Goal: Task Accomplishment & Management: Use online tool/utility

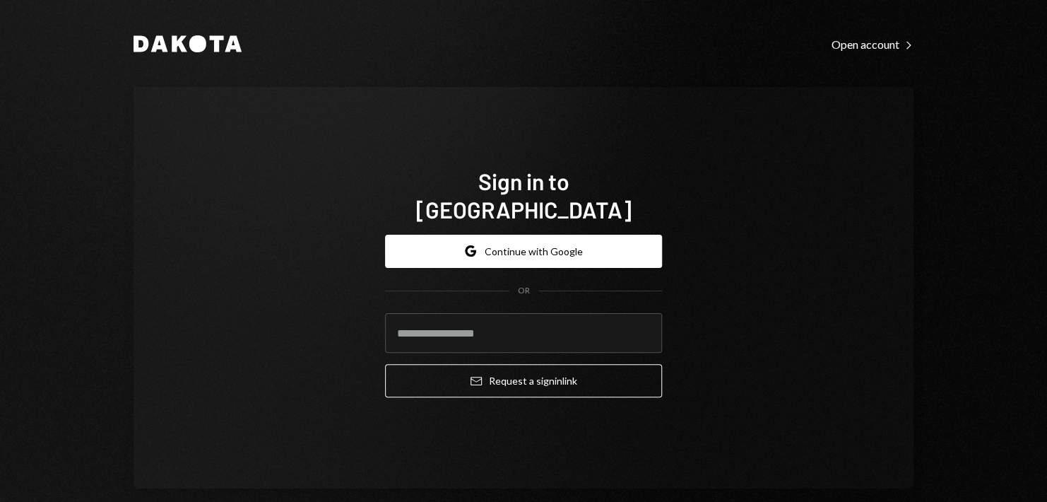
type input "**********"
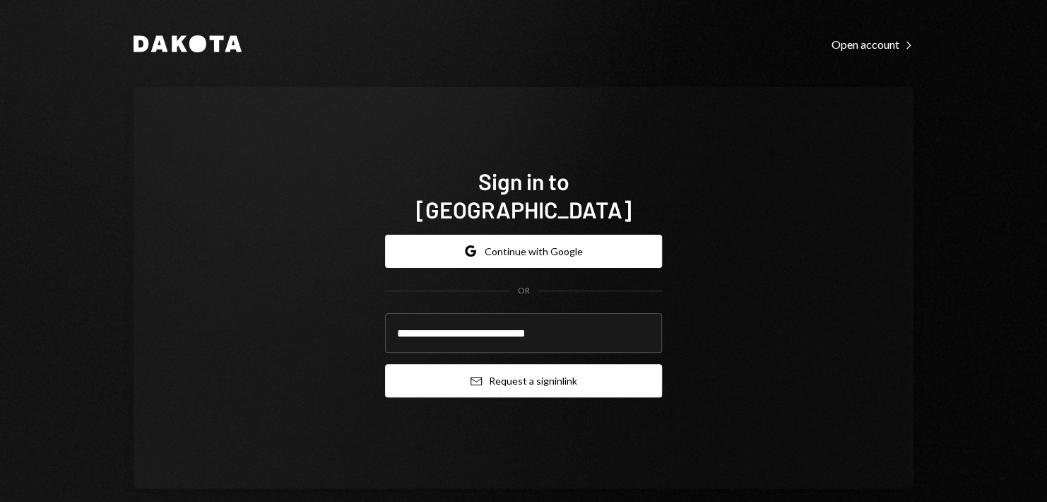
click at [522, 365] on button "Email Request a sign in link" at bounding box center [523, 380] width 277 height 33
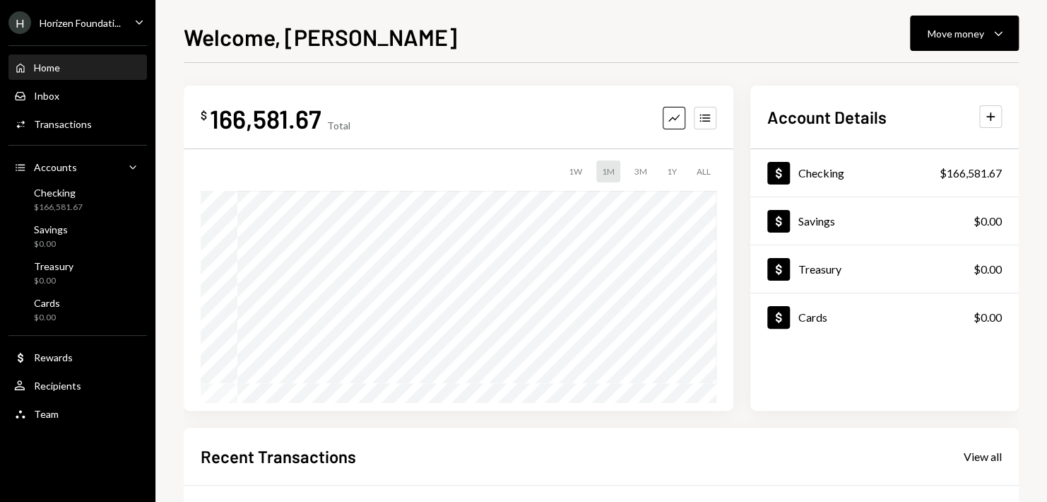
click at [127, 30] on div "H Horizen Foundati... Caret Down" at bounding box center [77, 22] width 155 height 23
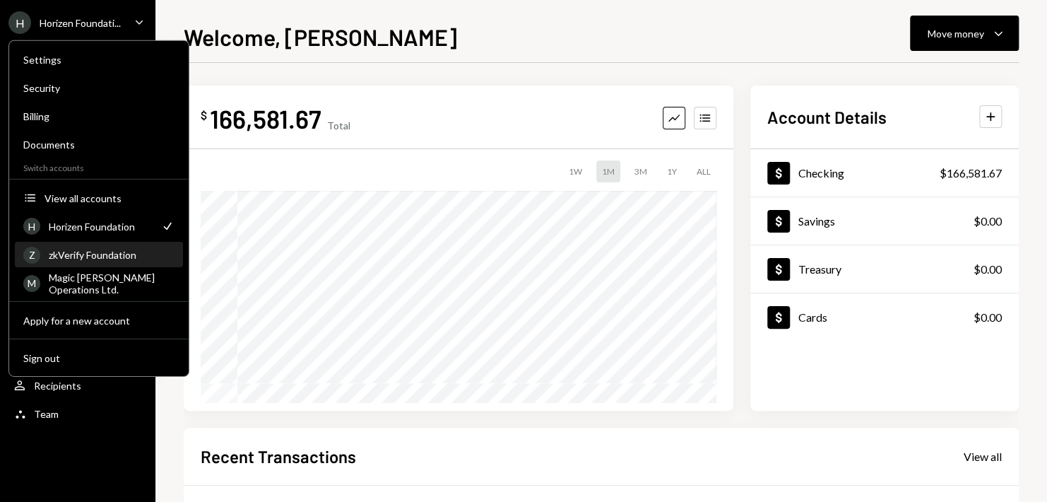
click at [112, 252] on div "zkVerify Foundation" at bounding box center [112, 255] width 126 height 12
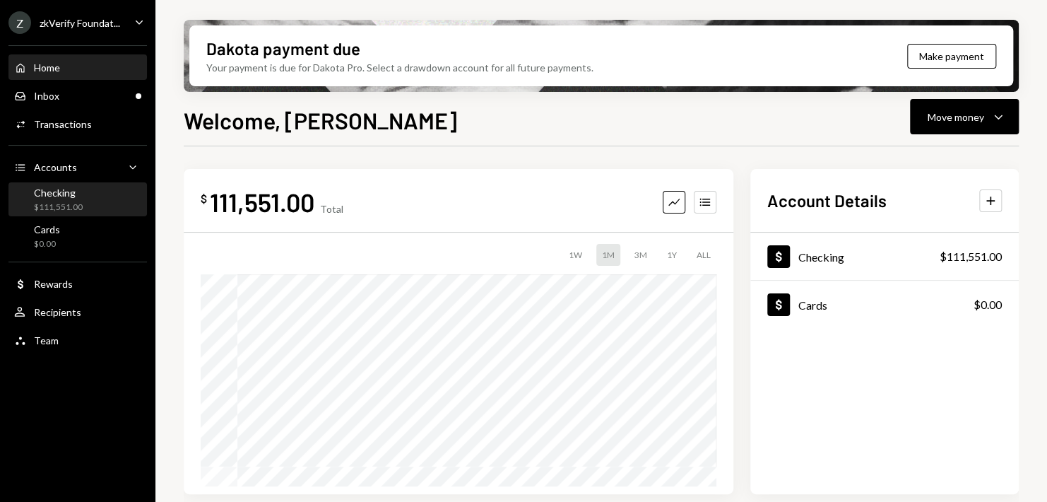
click at [97, 196] on div "Checking $111,551.00" at bounding box center [77, 200] width 127 height 27
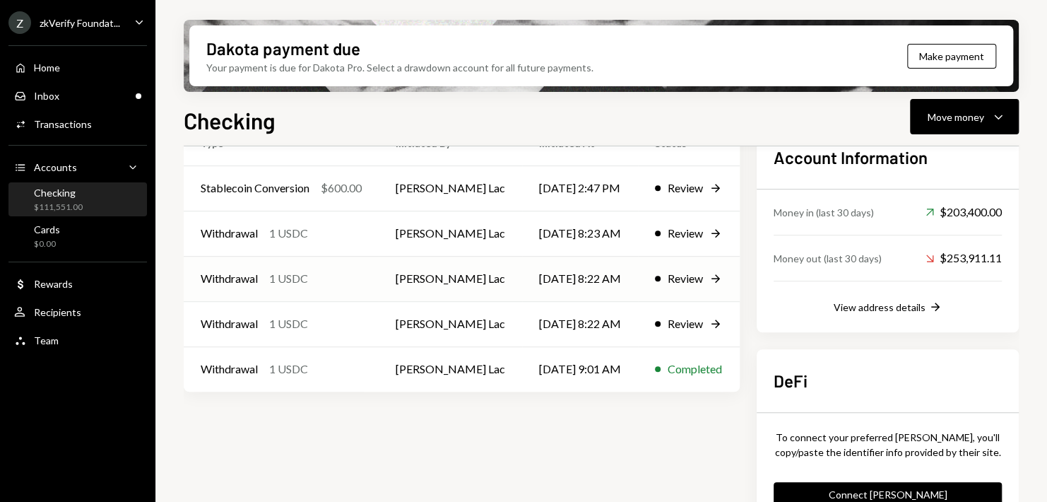
scroll to position [456, 0]
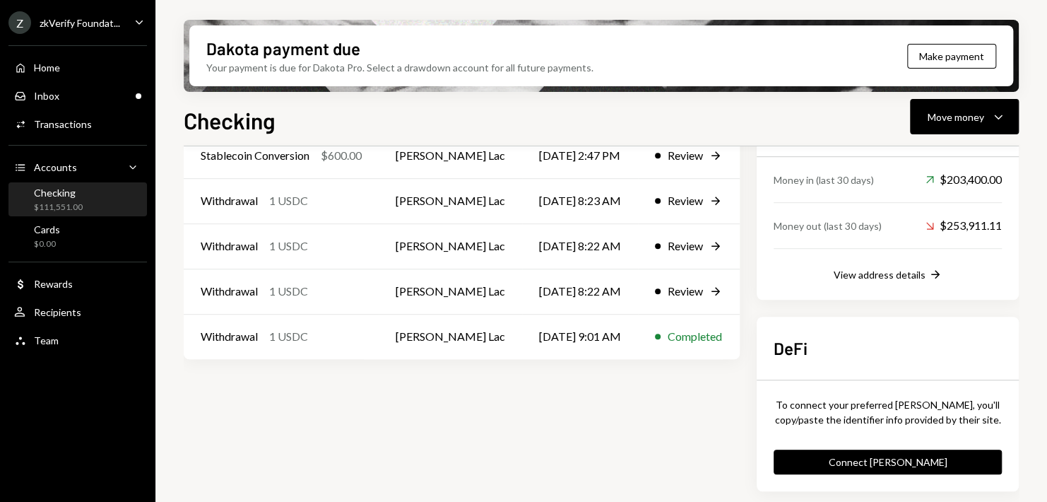
click at [110, 191] on div "Checking $111,551.00" at bounding box center [77, 200] width 127 height 27
click at [91, 119] on div "Activities Transactions" at bounding box center [77, 124] width 127 height 13
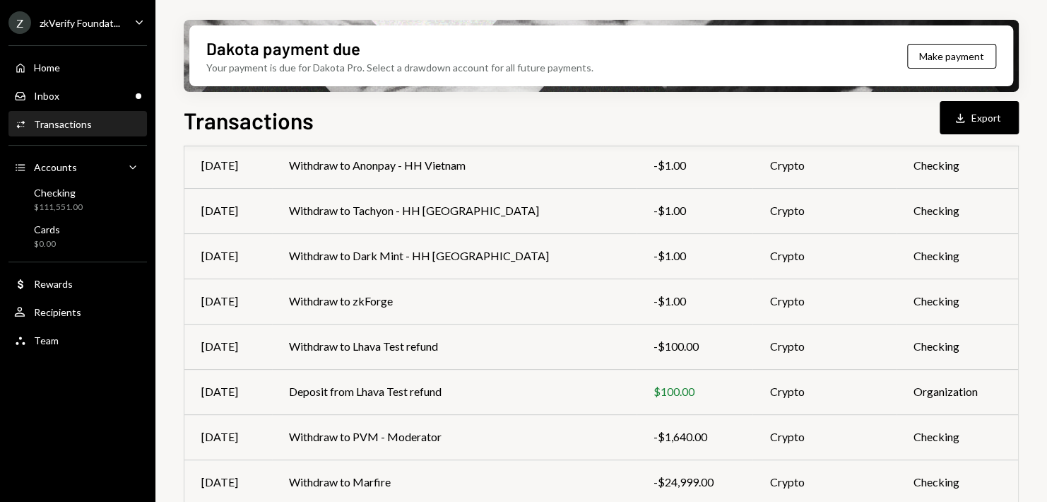
scroll to position [141, 0]
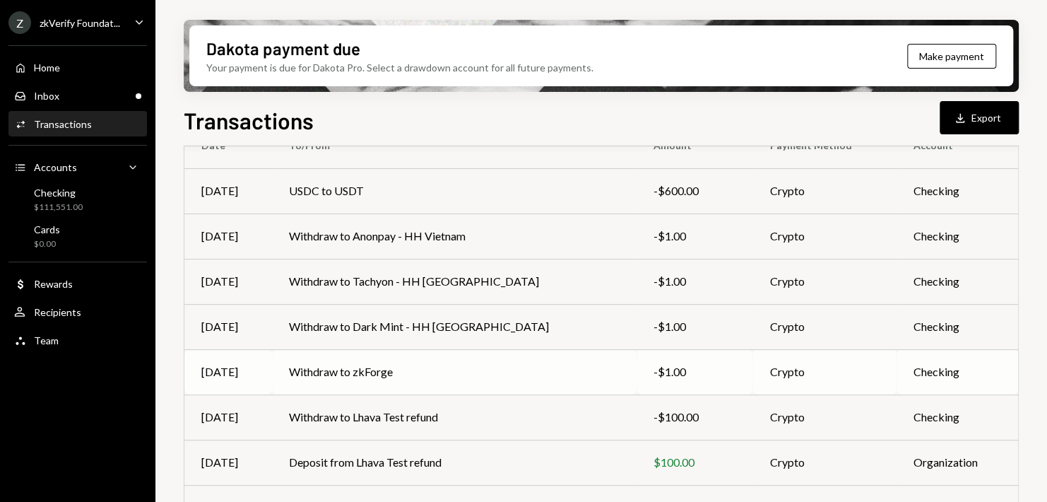
click at [442, 358] on td "Withdraw to zkForge" at bounding box center [454, 371] width 365 height 45
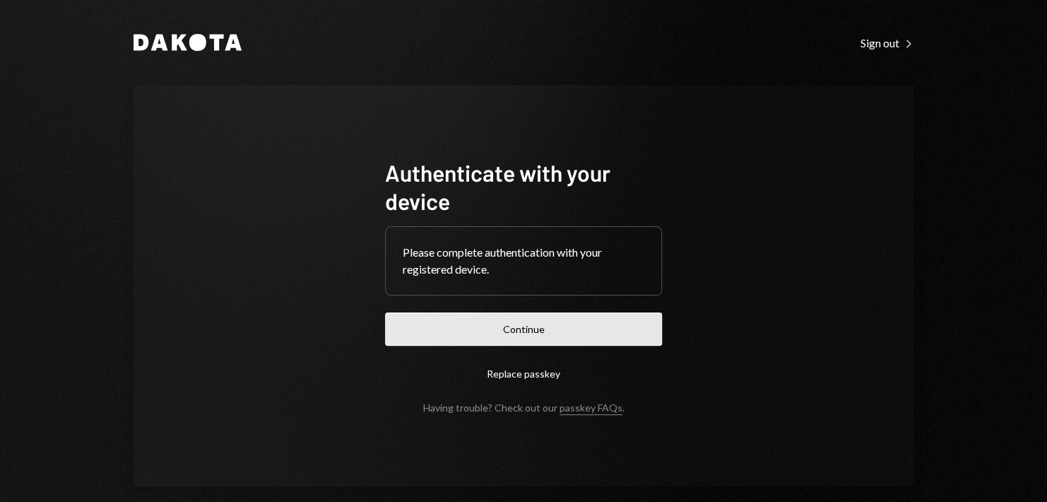
click at [556, 331] on button "Continue" at bounding box center [523, 328] width 277 height 33
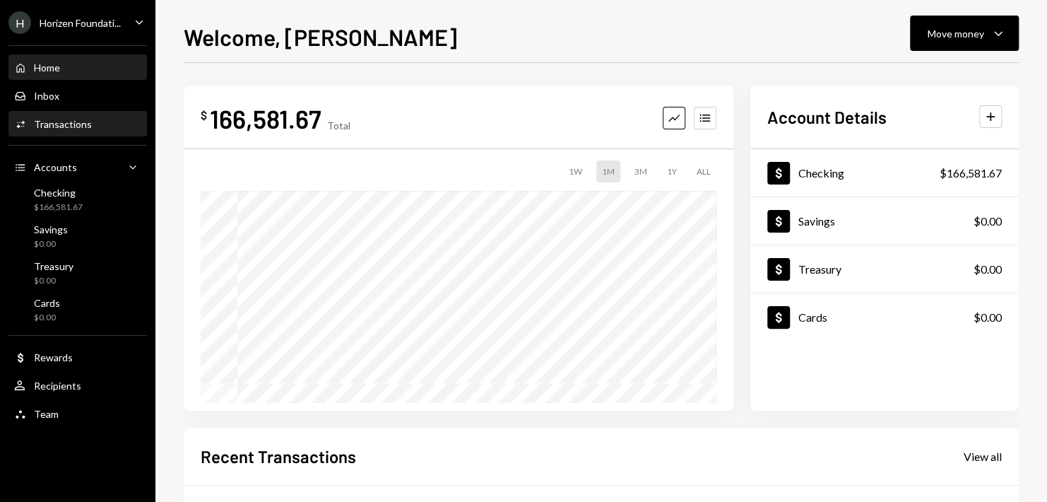
click at [60, 123] on div "Transactions" at bounding box center [63, 124] width 58 height 12
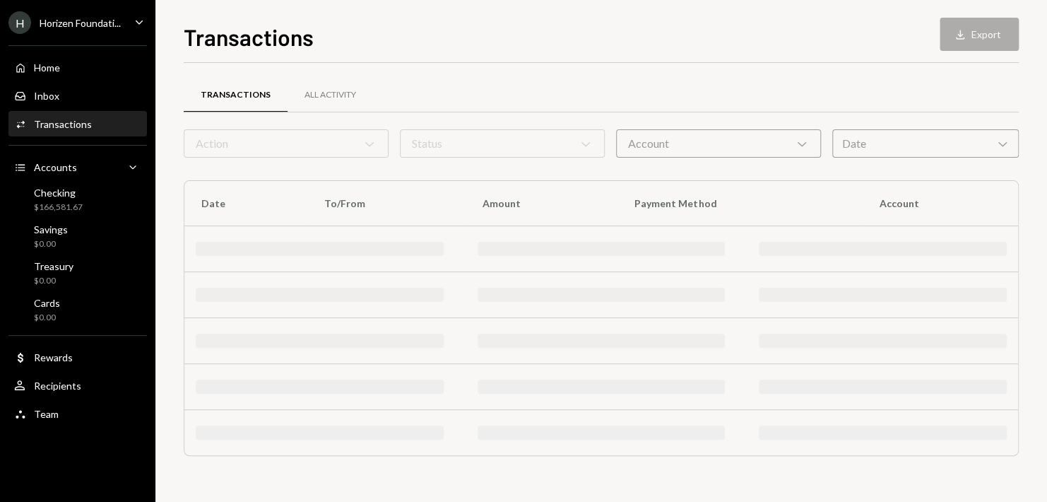
click at [85, 22] on div "Horizen Foundati..." at bounding box center [80, 23] width 81 height 12
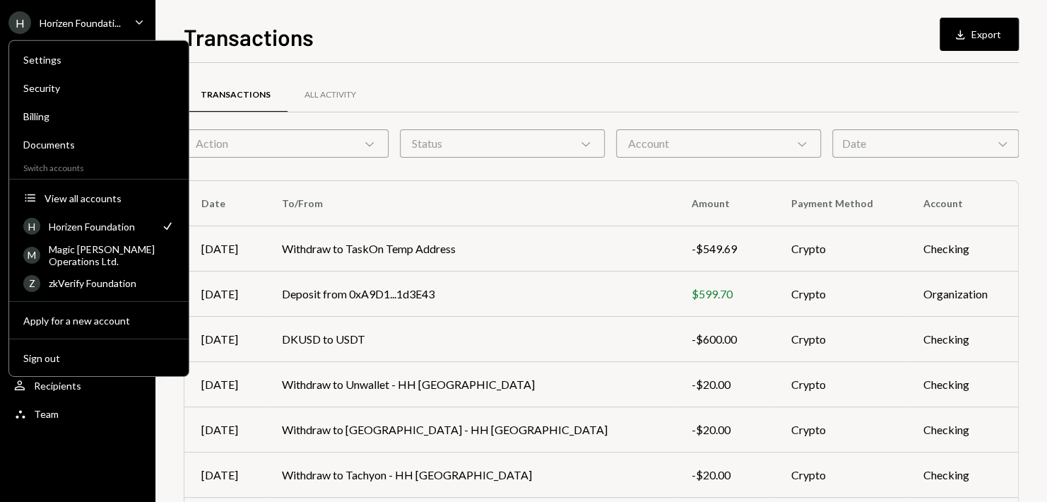
click at [413, 53] on div "Transactions Download Export Transactions All Activity Action Chevron Down Stat…" at bounding box center [601, 261] width 835 height 482
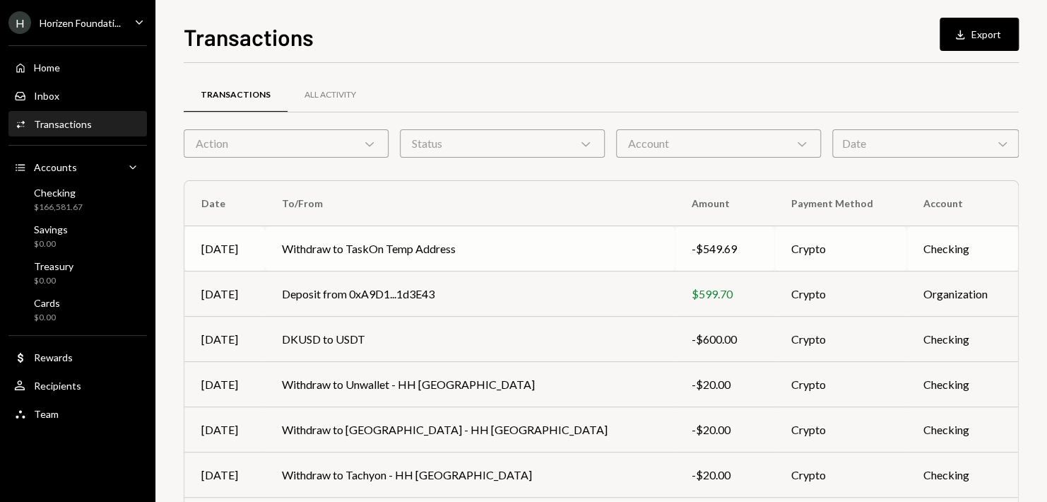
click at [572, 247] on td "Withdraw to TaskOn Temp Address" at bounding box center [470, 248] width 410 height 45
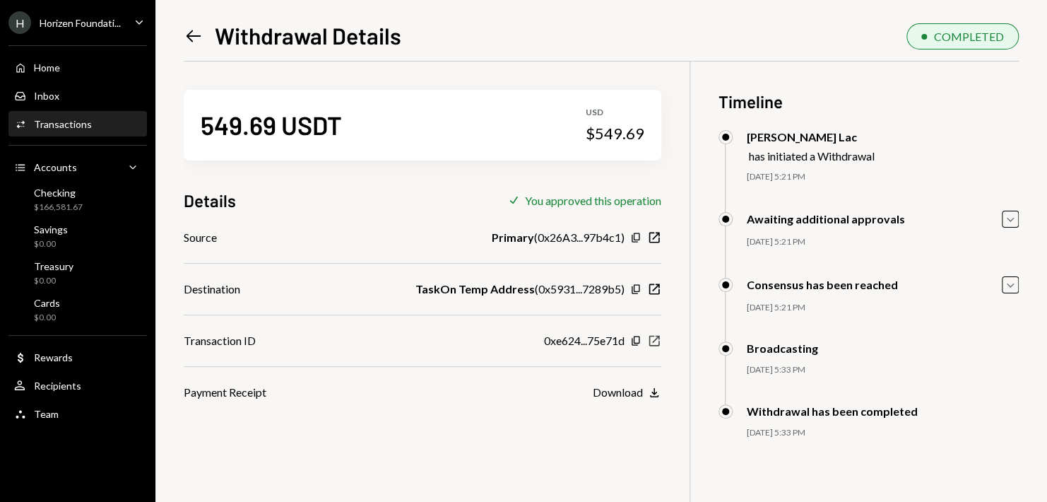
click at [651, 335] on icon "button" at bounding box center [654, 340] width 11 height 11
click at [95, 20] on div "Horizen Foundati..." at bounding box center [80, 23] width 81 height 12
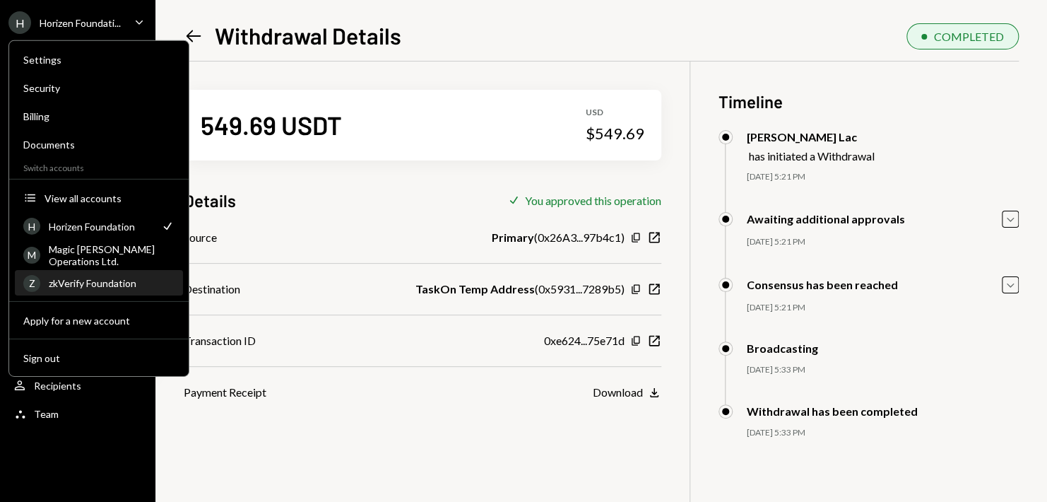
click at [93, 287] on div "zkVerify Foundation" at bounding box center [112, 283] width 126 height 12
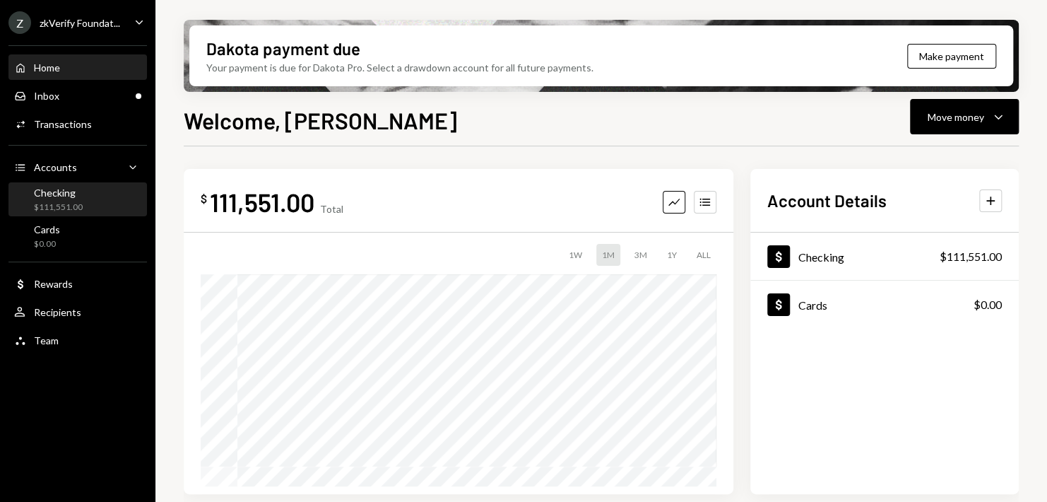
click at [83, 203] on div "Checking $111,551.00" at bounding box center [77, 200] width 127 height 27
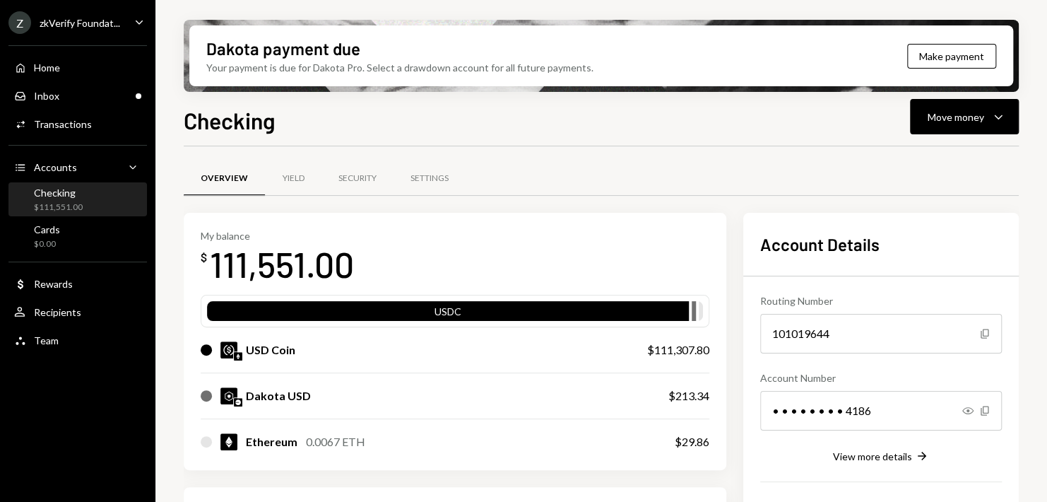
drag, startPoint x: 947, startPoint y: 148, endPoint x: 945, endPoint y: 131, distance: 16.3
click at [945, 131] on button "Move money Caret Down" at bounding box center [964, 116] width 109 height 35
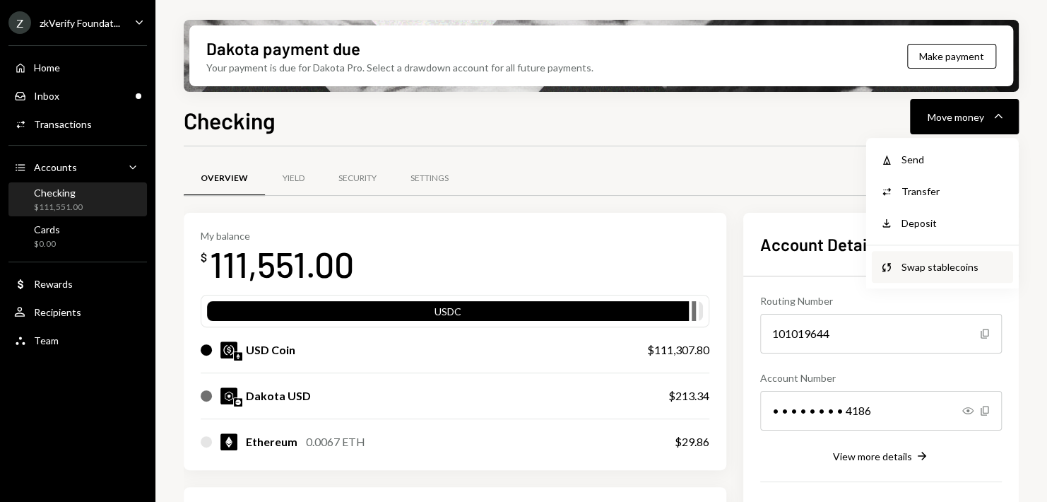
click at [944, 272] on div "Swap stablecoins" at bounding box center [953, 266] width 103 height 15
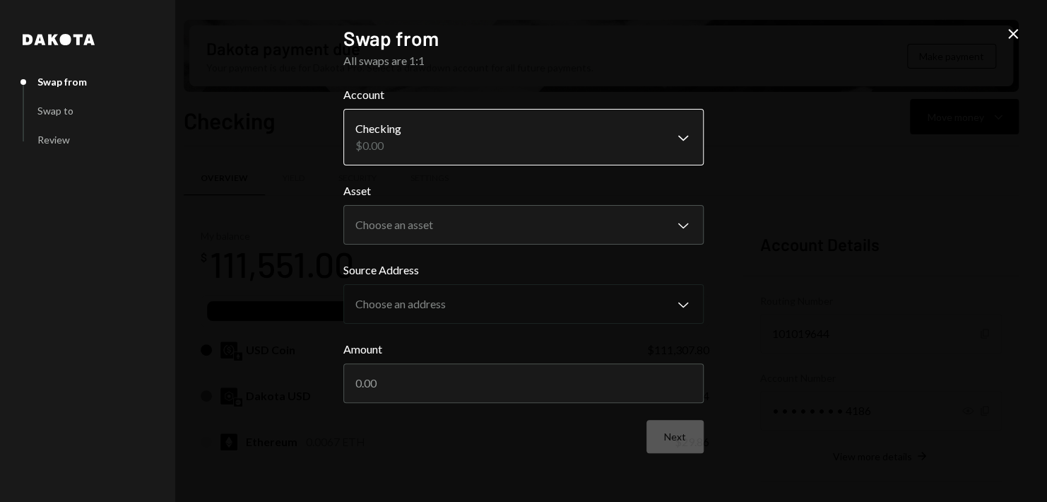
click at [507, 148] on body "Z zkVerify Foundat... Caret Down Home Home Inbox Inbox Activities Transactions …" at bounding box center [523, 251] width 1047 height 502
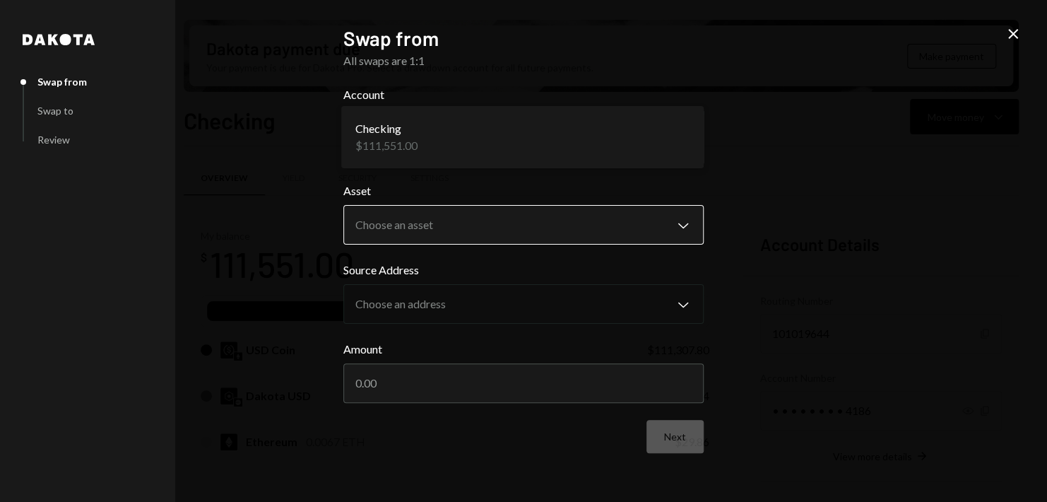
click at [488, 220] on body "Z zkVerify Foundat... Caret Down Home Home Inbox Inbox Activities Transactions …" at bounding box center [523, 251] width 1047 height 502
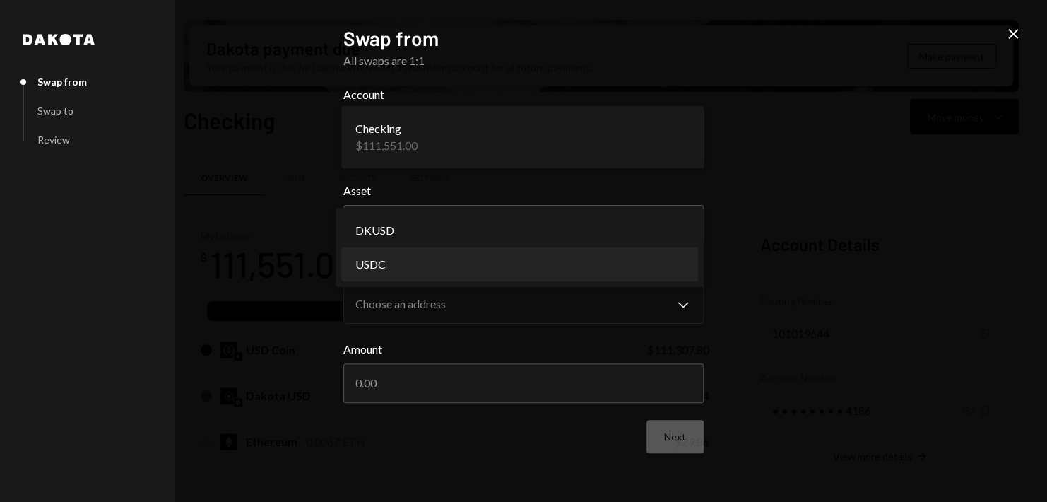
select select "****"
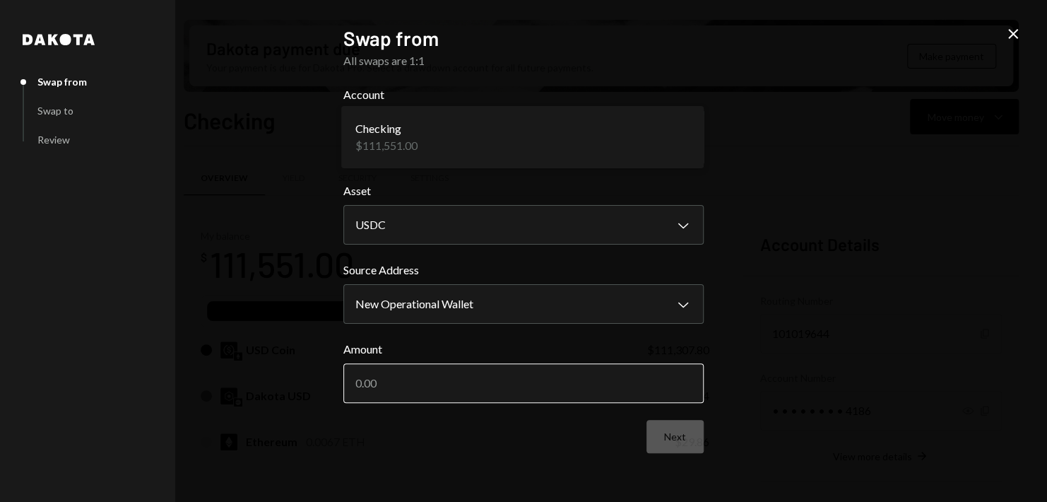
click at [456, 400] on input "Amount" at bounding box center [523, 383] width 360 height 40
click at [453, 391] on input "Amount" at bounding box center [523, 383] width 360 height 40
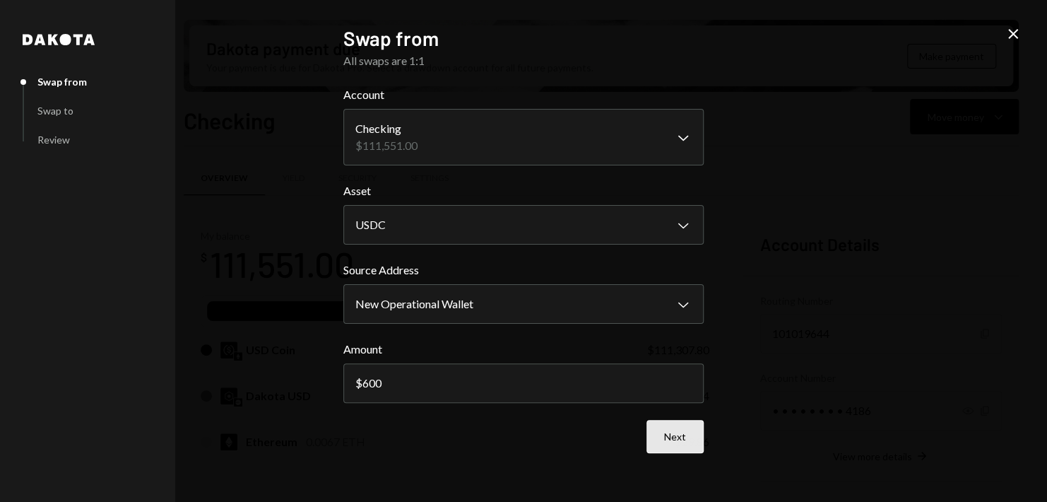
type input "600"
click at [664, 435] on button "Next" at bounding box center [674, 436] width 57 height 33
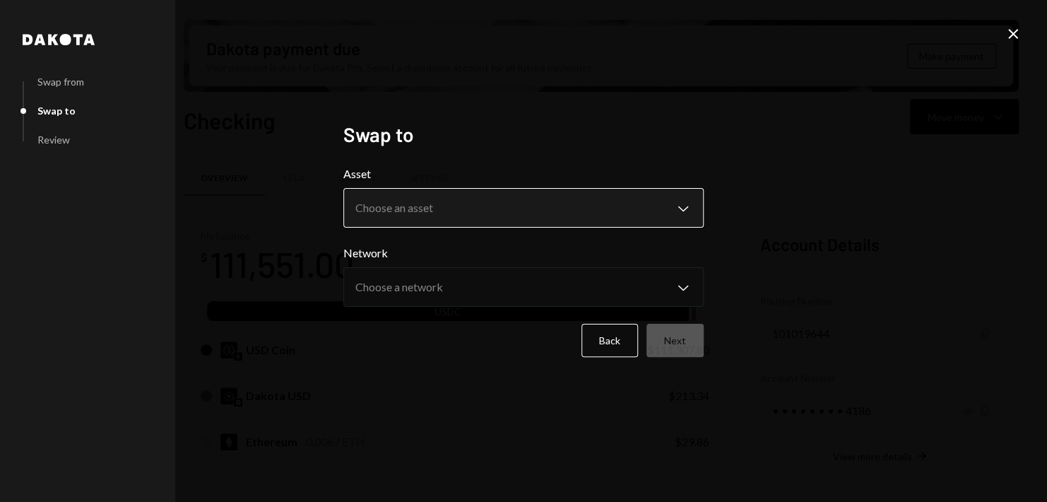
click at [466, 212] on body "Z zkVerify Foundat... Caret Down Home Home Inbox Inbox Activities Transactions …" at bounding box center [523, 251] width 1047 height 502
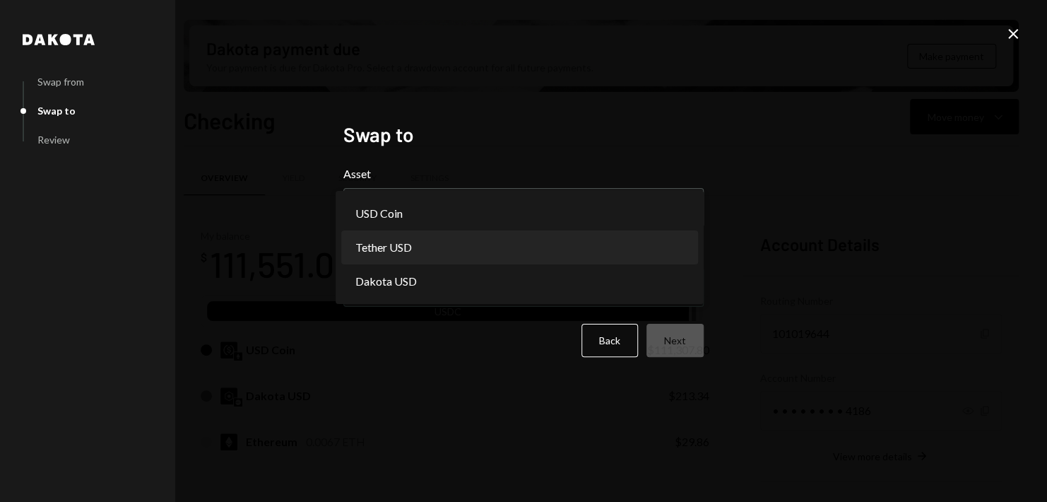
select select "****"
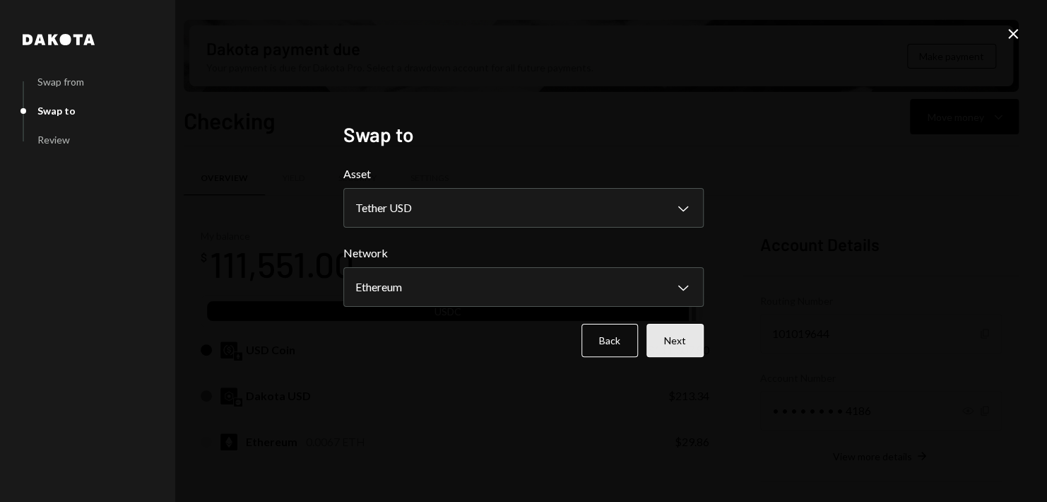
click at [687, 341] on button "Next" at bounding box center [674, 340] width 57 height 33
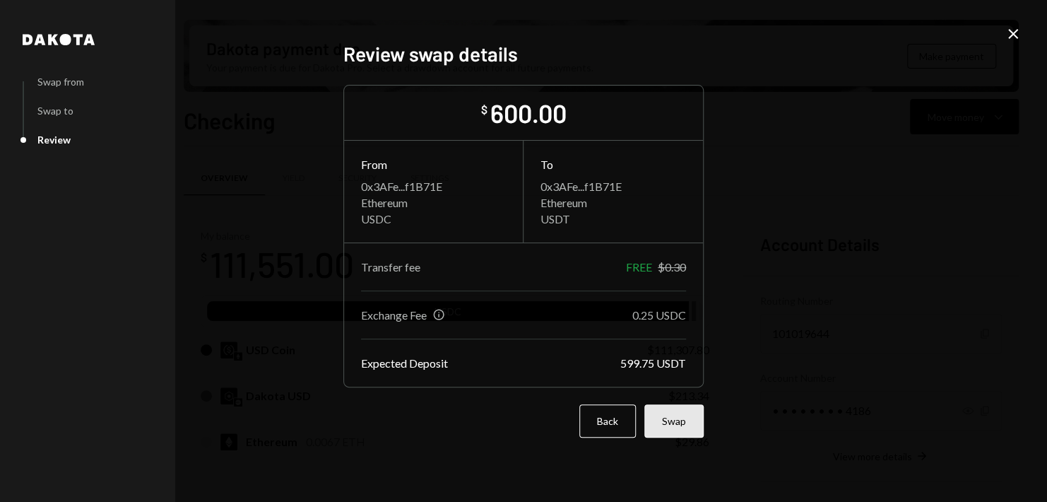
click at [693, 414] on button "Swap" at bounding box center [673, 420] width 59 height 33
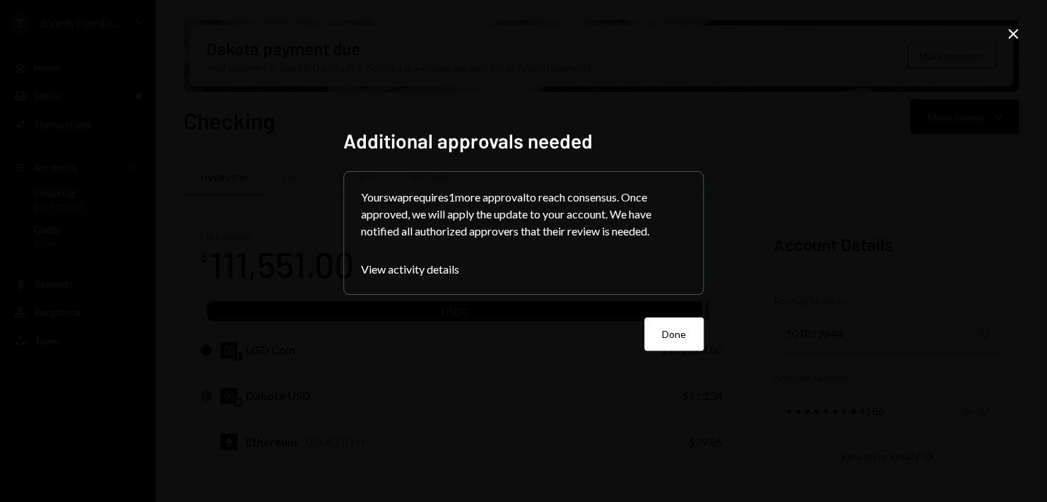
click at [1006, 34] on icon "Close" at bounding box center [1013, 33] width 17 height 17
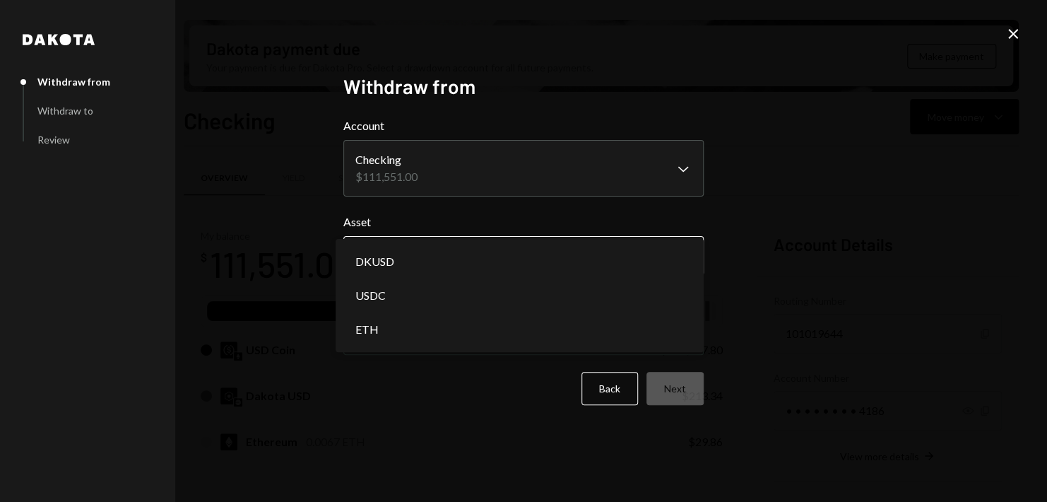
click at [423, 249] on body "Z zkVerify Foundat... Caret Down Home Home Inbox Inbox Activities Transactions …" at bounding box center [523, 251] width 1047 height 502
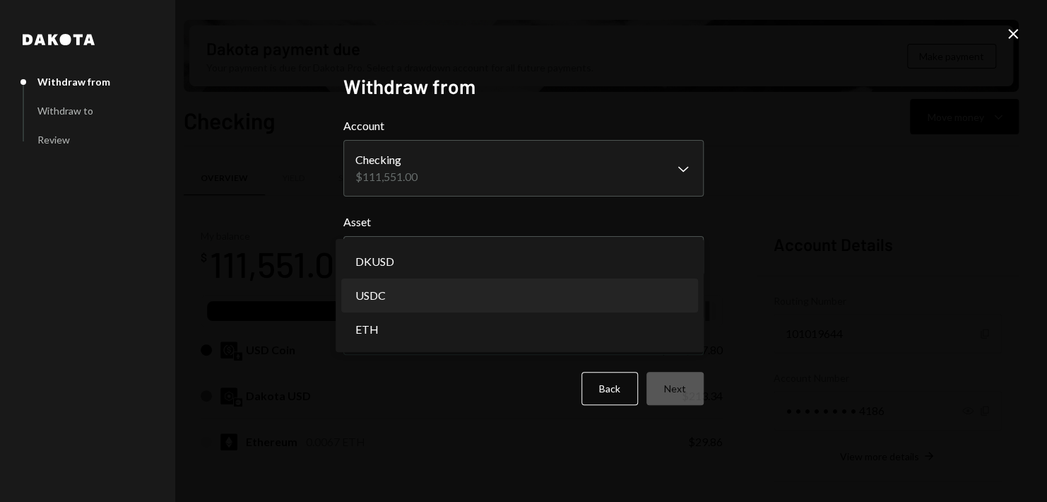
select select "****"
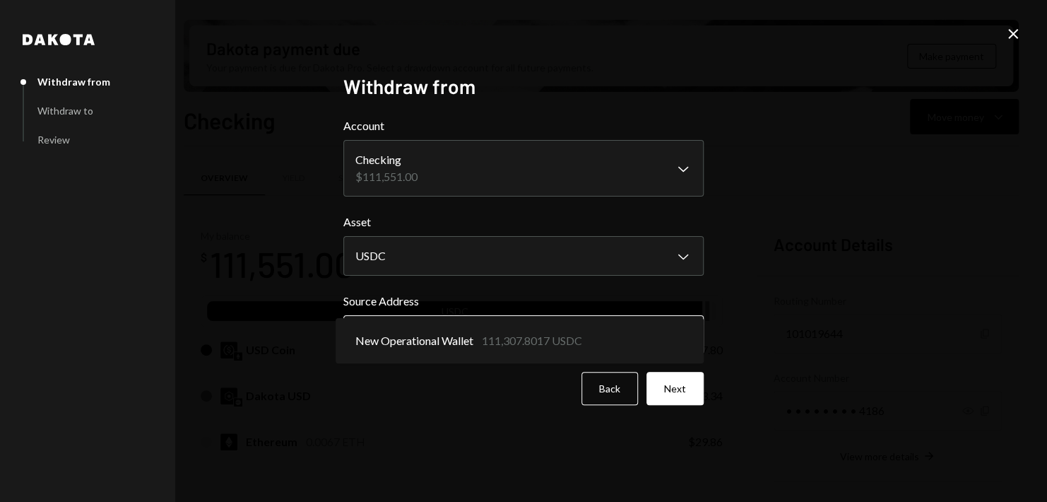
click at [442, 331] on body "Z zkVerify Foundat... Caret Down Home Home Inbox Inbox Activities Transactions …" at bounding box center [523, 251] width 1047 height 502
click at [687, 392] on button "Next" at bounding box center [674, 388] width 57 height 33
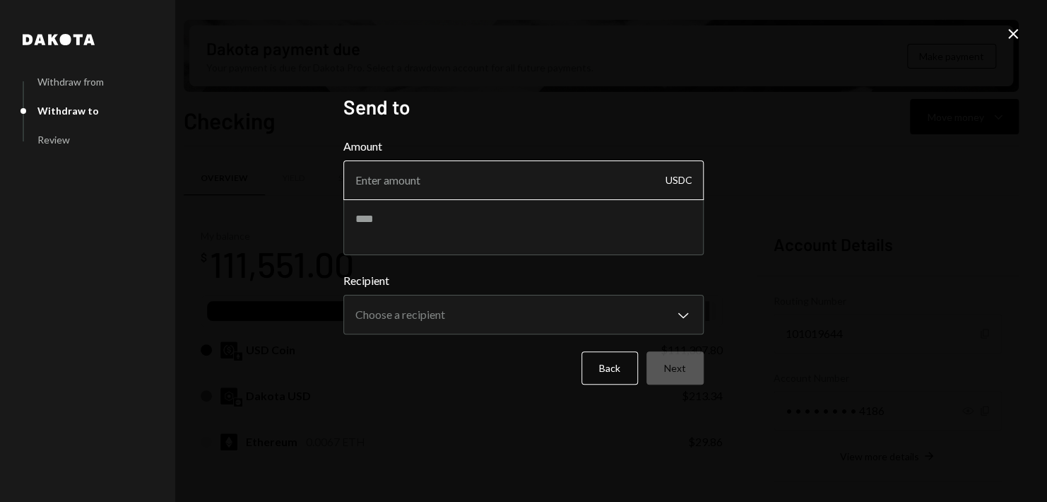
click at [493, 195] on input "Amount" at bounding box center [523, 180] width 360 height 40
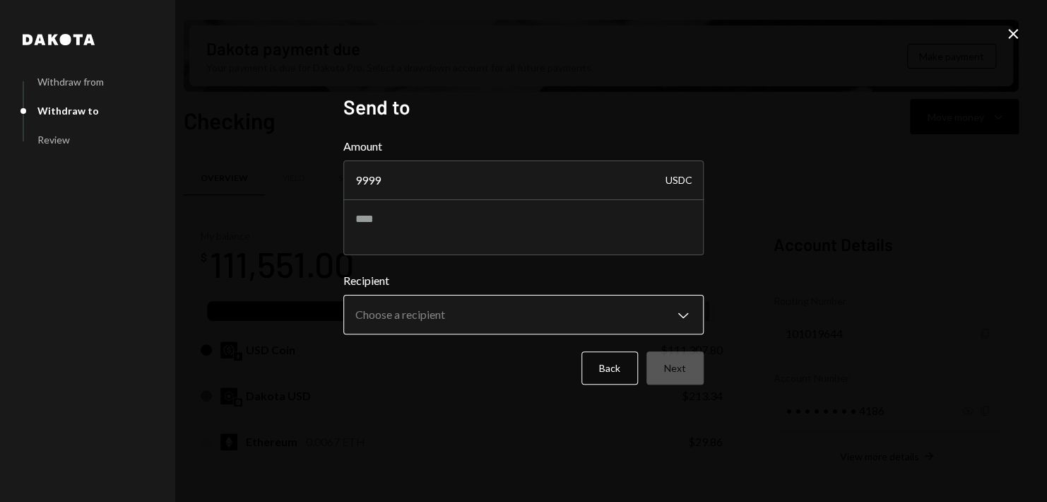
type input "9999"
click at [515, 314] on body "Z zkVerify Foundat... Caret Down Home Home Inbox Inbox Activities Transactions …" at bounding box center [523, 251] width 1047 height 502
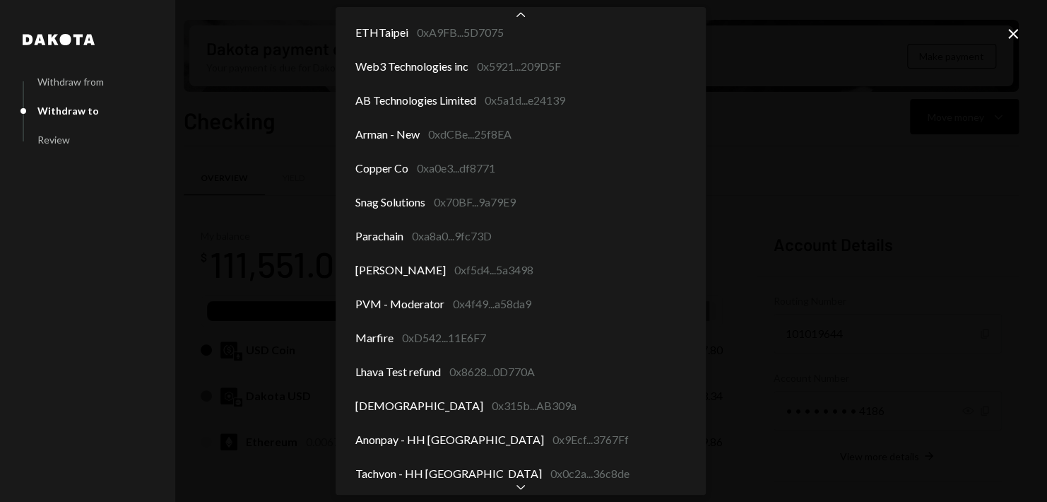
scroll to position [1405, 0]
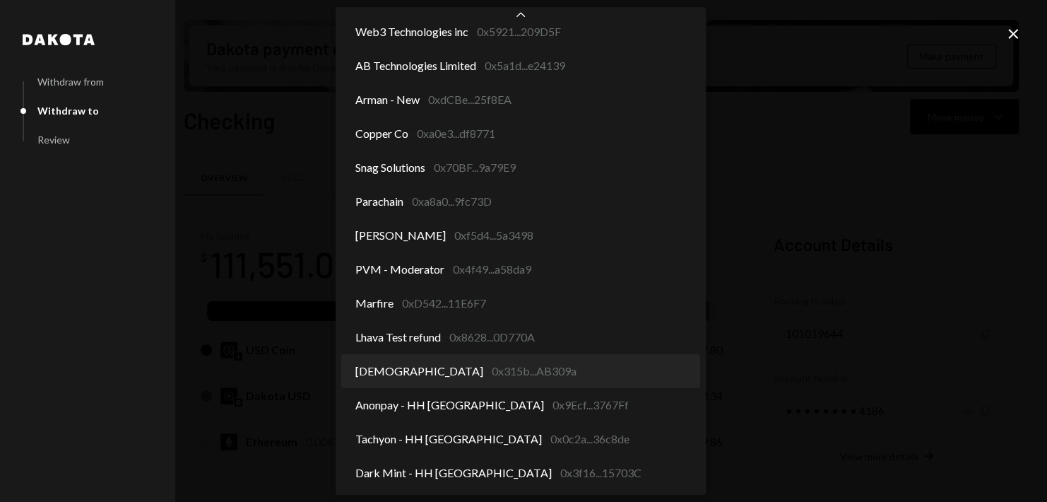
select select "**********"
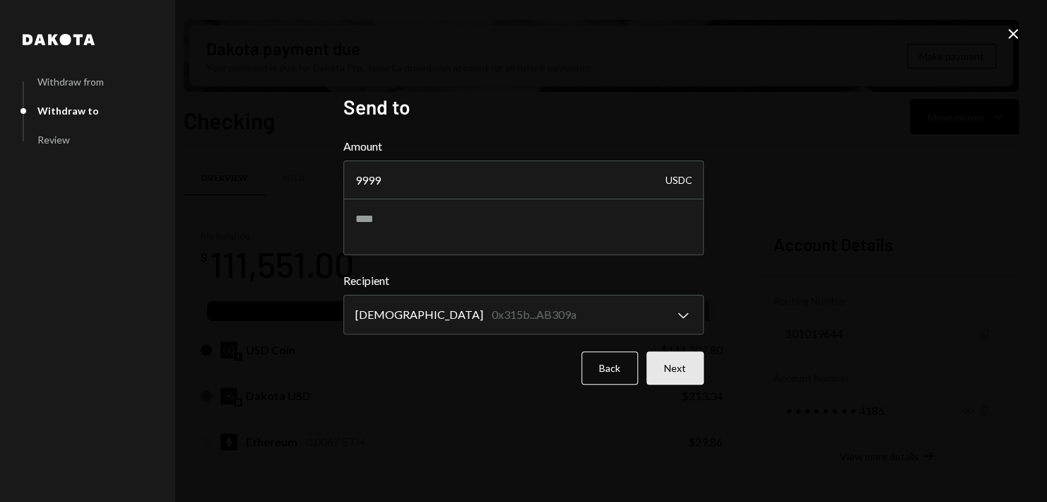
click at [678, 359] on button "Next" at bounding box center [674, 367] width 57 height 33
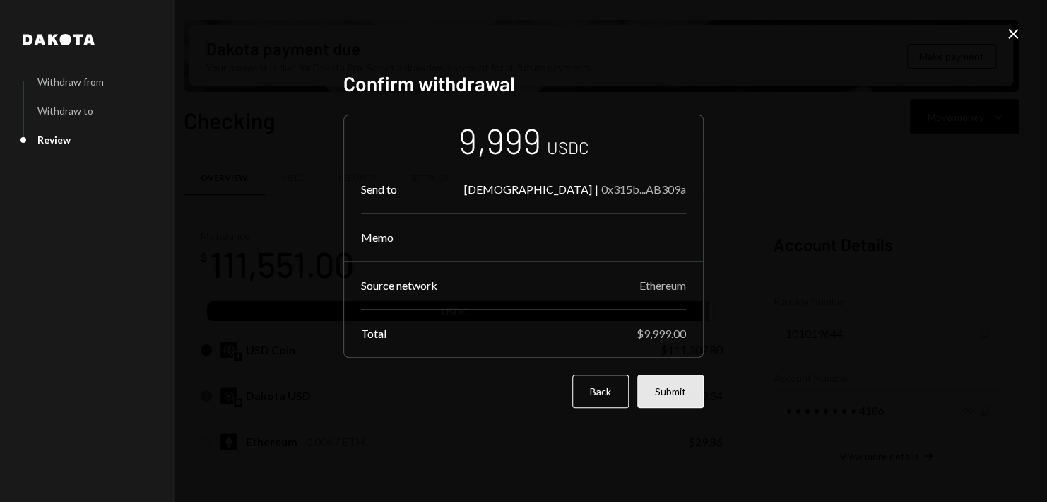
click at [679, 391] on button "Submit" at bounding box center [670, 390] width 66 height 33
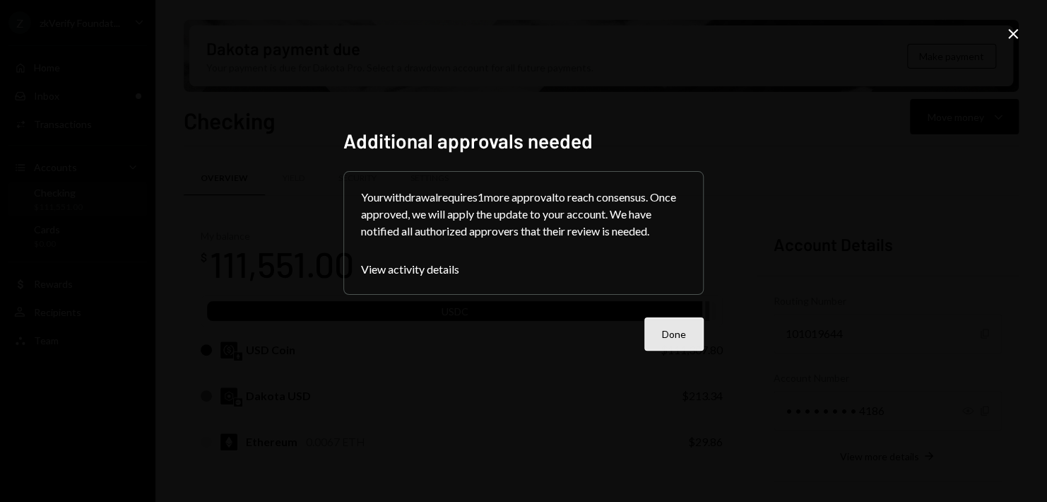
click at [658, 338] on button "Done" at bounding box center [673, 333] width 59 height 33
